Goal: Information Seeking & Learning: Learn about a topic

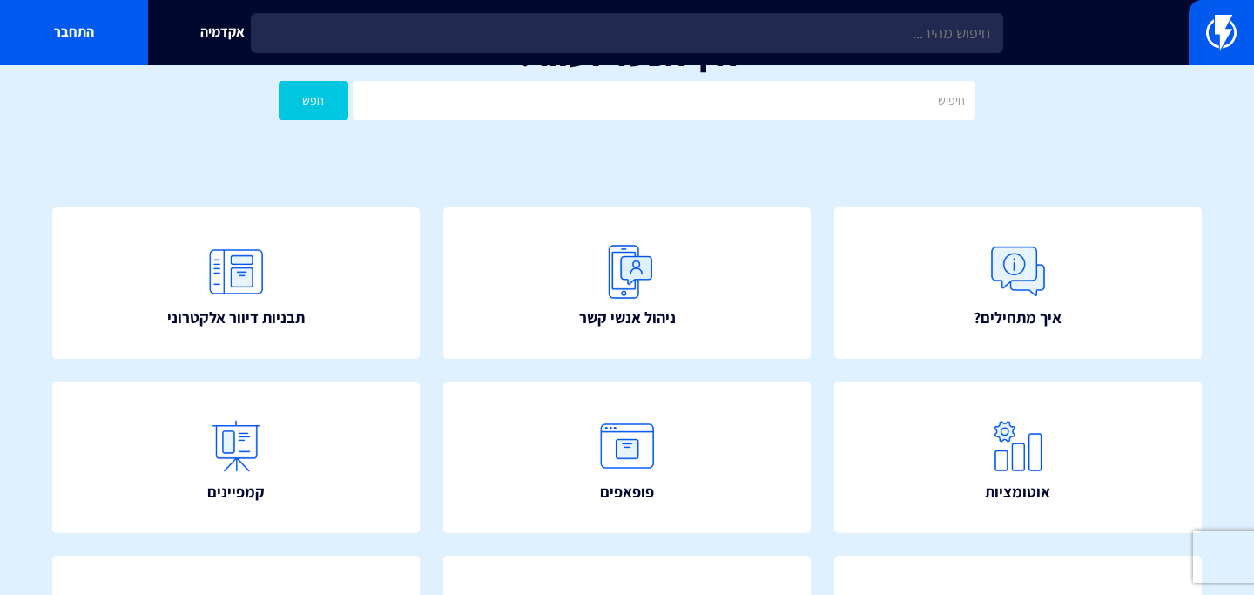
scroll to position [53, 0]
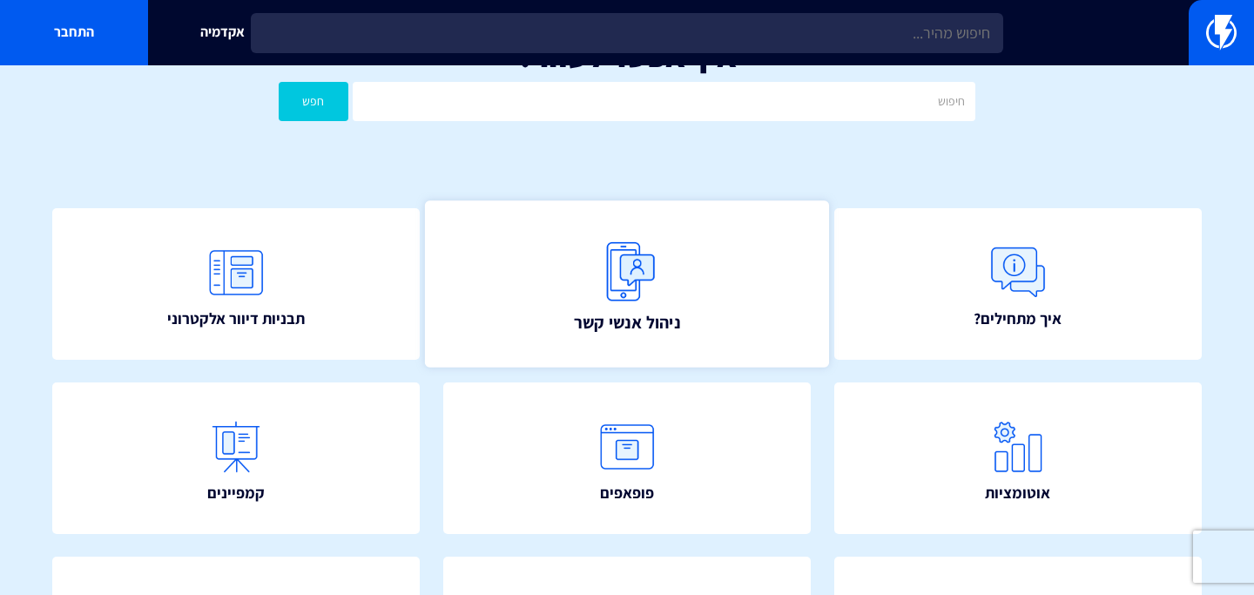
click at [644, 263] on img at bounding box center [627, 271] width 77 height 77
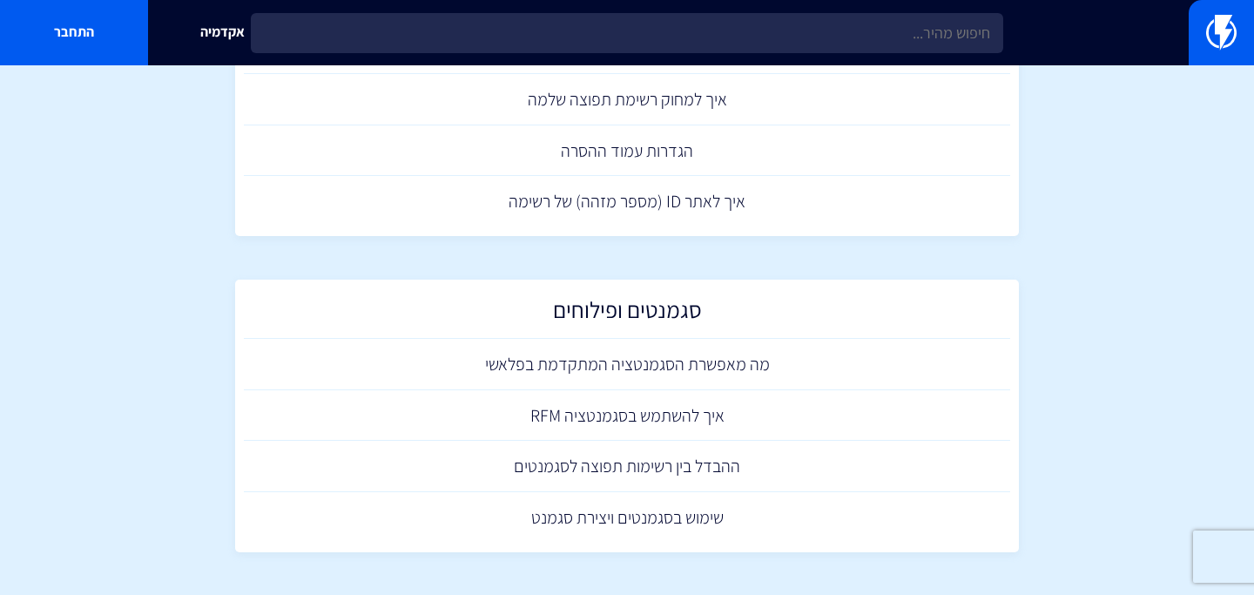
scroll to position [871, 0]
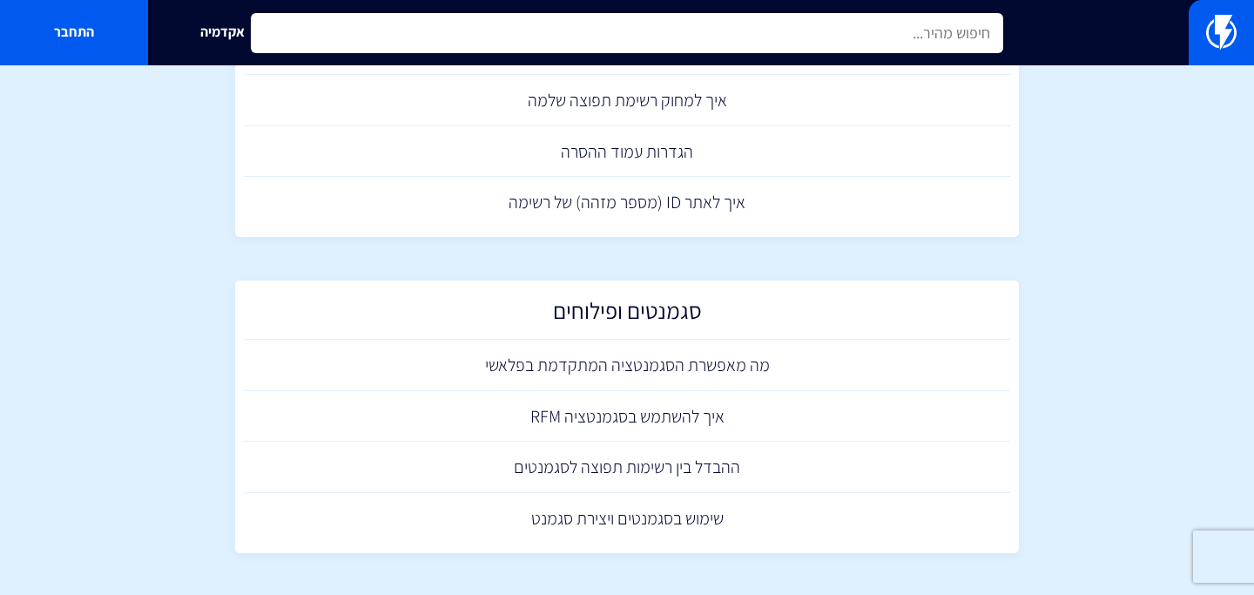
click at [676, 42] on input "text" at bounding box center [627, 33] width 753 height 40
type input "x"
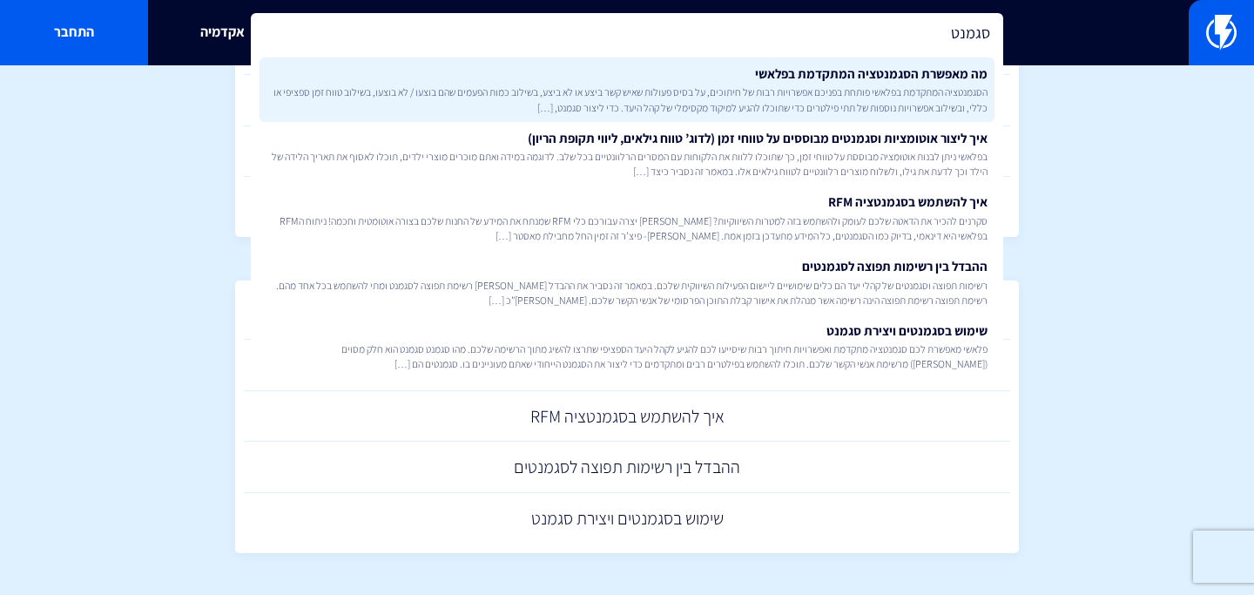
type input "סגמנט"
click at [810, 78] on link "מה מאפשרת הסגמנטציה המתקדמת בפלאשי הסגמנטציה המתקדמת בפלאשי פותחת בפניכם אפשרוי…" at bounding box center [627, 89] width 735 height 64
